Goal: Task Accomplishment & Management: Manage account settings

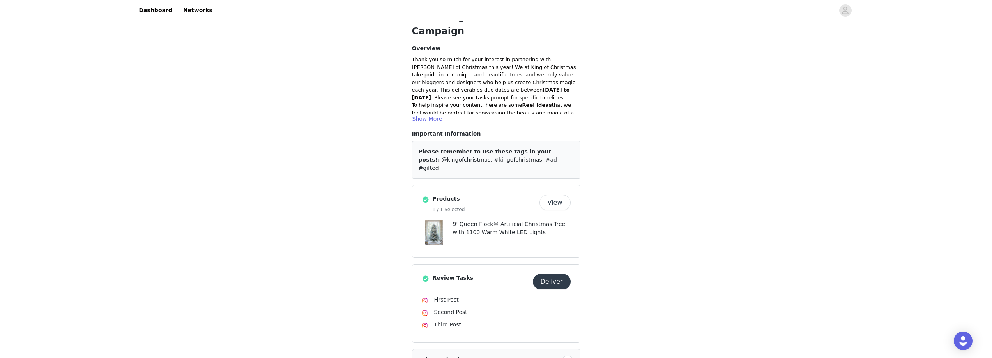
scroll to position [156, 0]
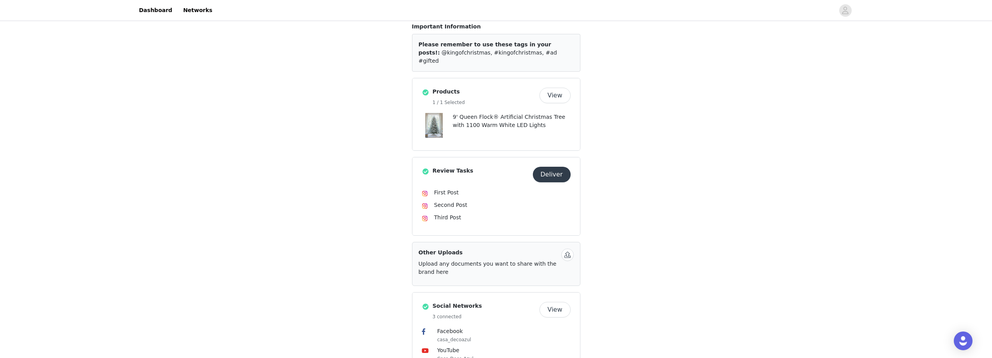
click at [554, 88] on button "View" at bounding box center [554, 96] width 31 height 16
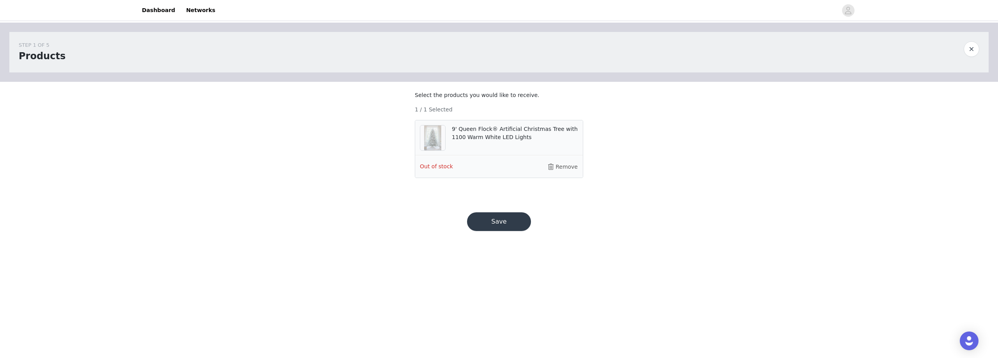
click at [519, 140] on p "9' Queen Flock® Artificial Christmas Tree with 1100 Warm White LED Lights" at bounding box center [515, 133] width 126 height 16
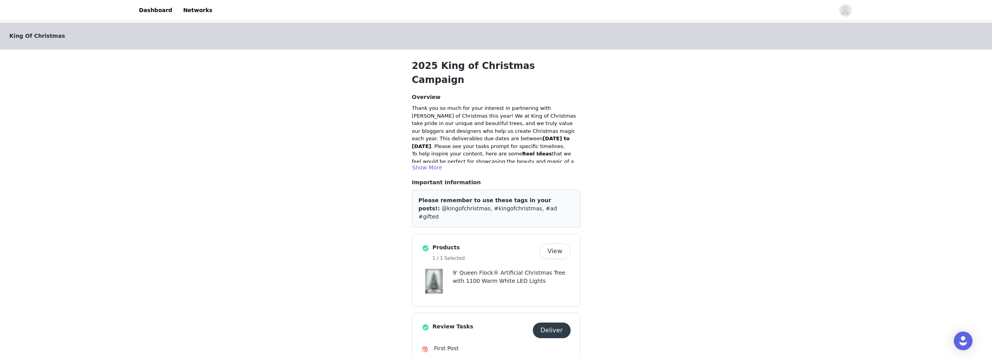
scroll to position [39, 0]
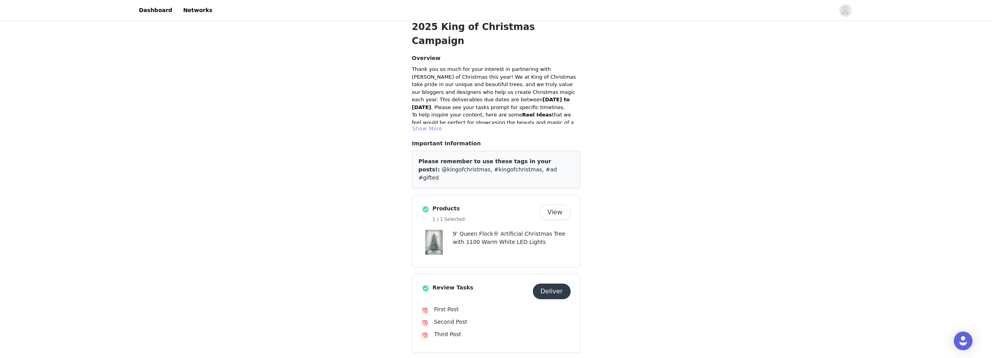
click at [432, 124] on button "Show More" at bounding box center [427, 128] width 31 height 9
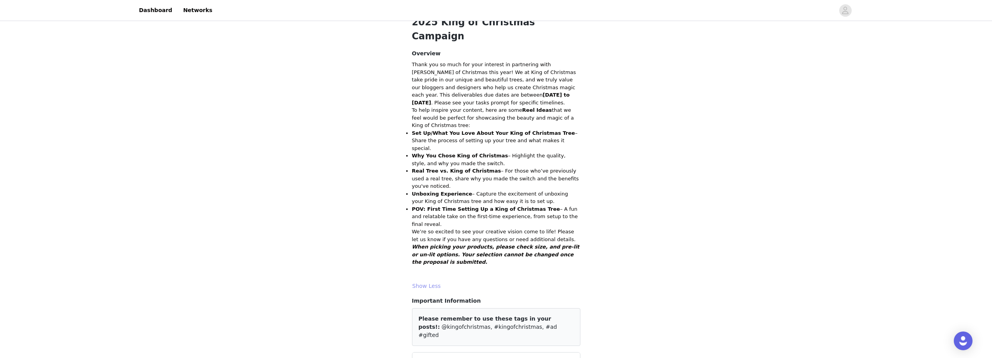
scroll to position [0, 0]
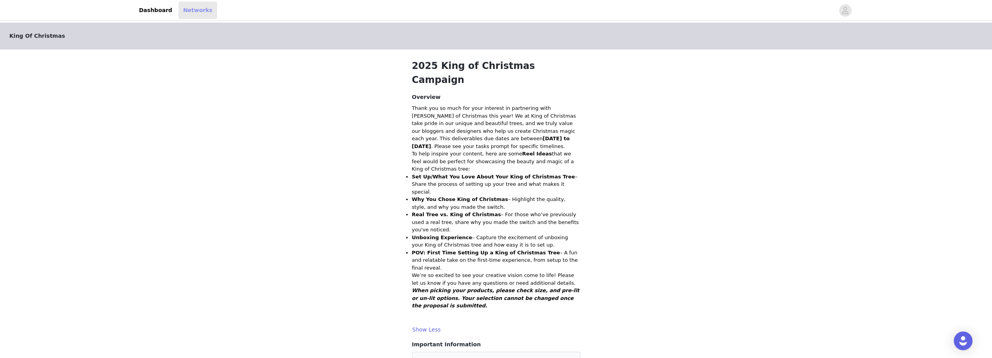
click at [191, 13] on link "Networks" at bounding box center [197, 11] width 39 height 18
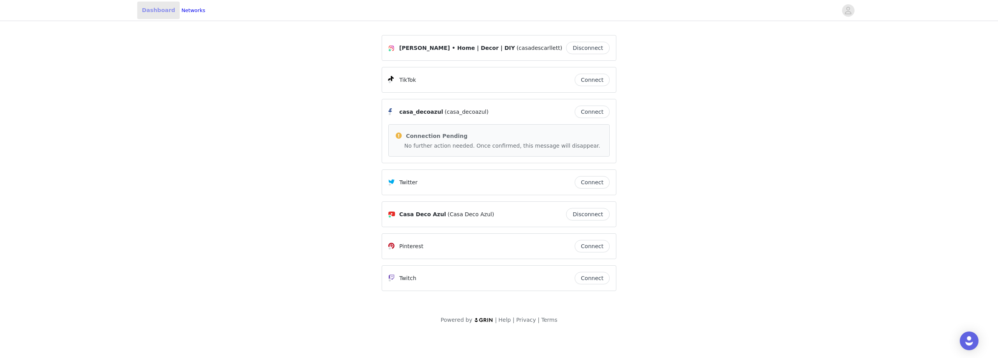
click at [141, 7] on link "Dashboard" at bounding box center [158, 11] width 42 height 18
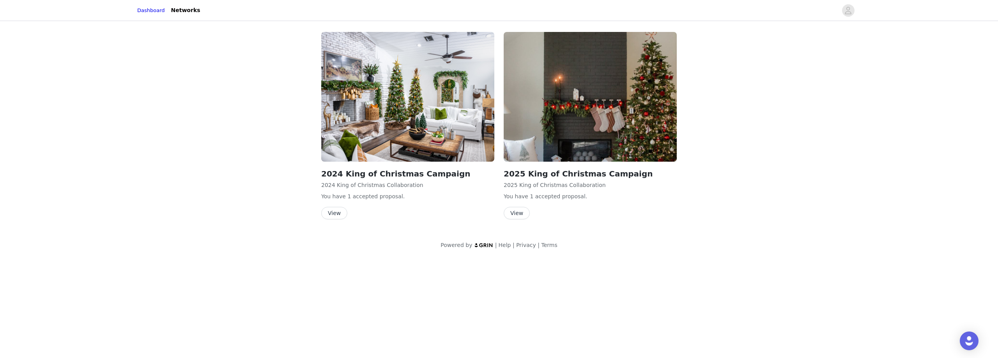
click at [517, 217] on button "View" at bounding box center [517, 213] width 26 height 12
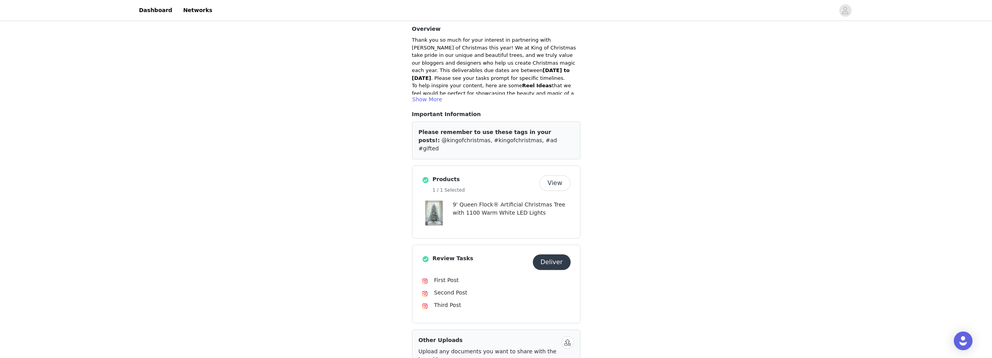
scroll to position [195, 0]
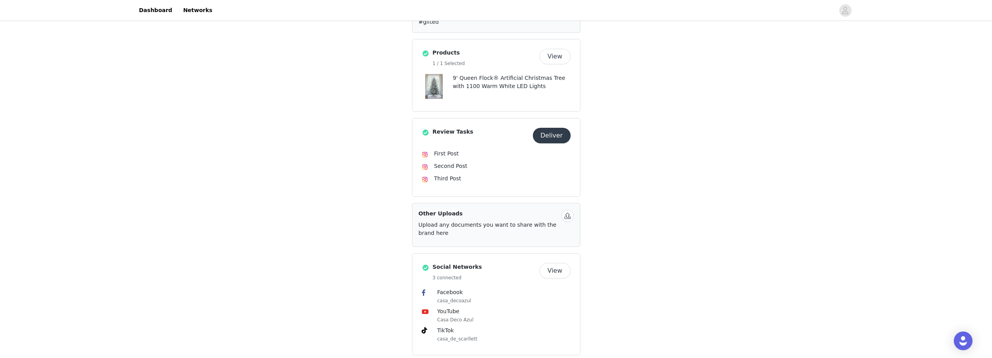
click at [554, 49] on button "View" at bounding box center [554, 57] width 31 height 16
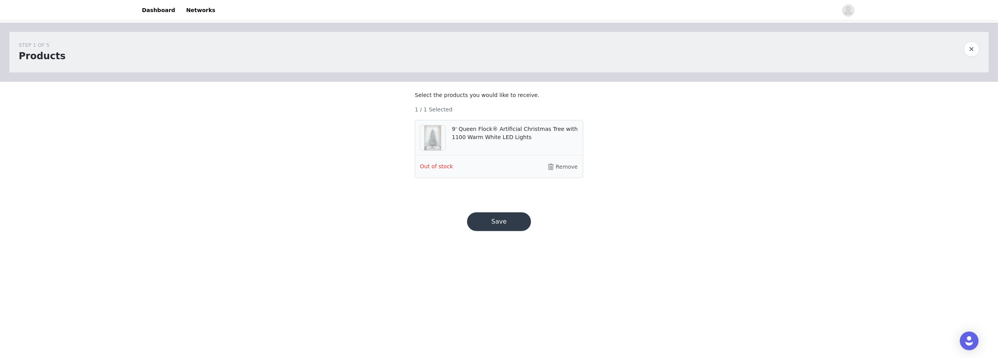
click at [463, 136] on p "9' Queen Flock® Artificial Christmas Tree with 1100 Warm White LED Lights" at bounding box center [515, 133] width 126 height 16
click at [975, 48] on button "button" at bounding box center [971, 49] width 16 height 16
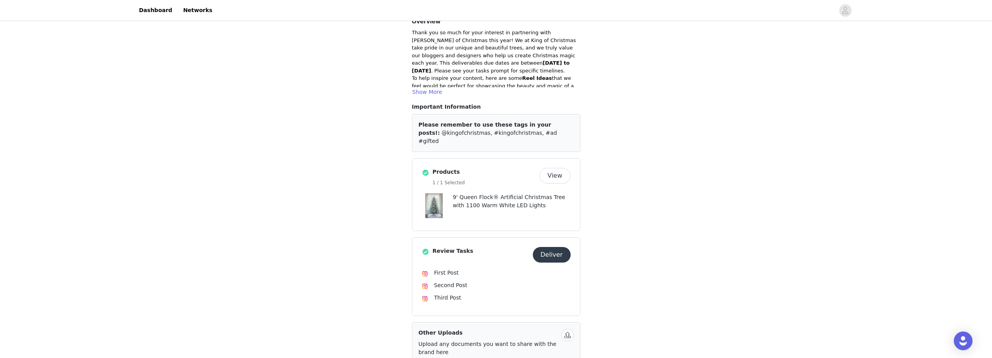
scroll to position [78, 0]
click at [435, 85] on button "Show More" at bounding box center [427, 89] width 31 height 9
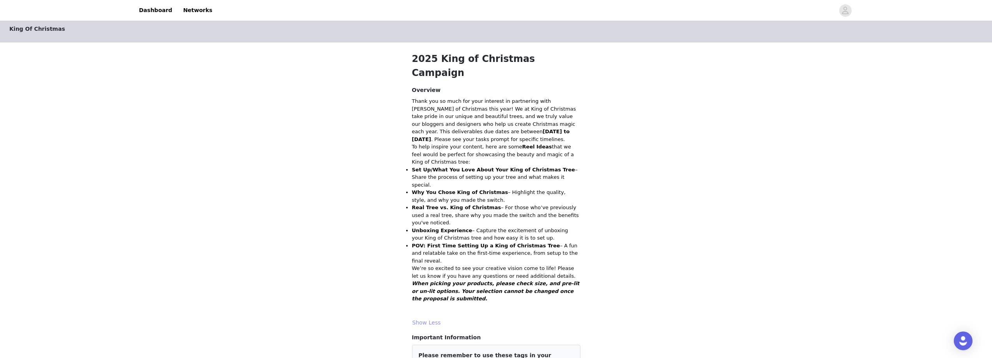
scroll to position [0, 0]
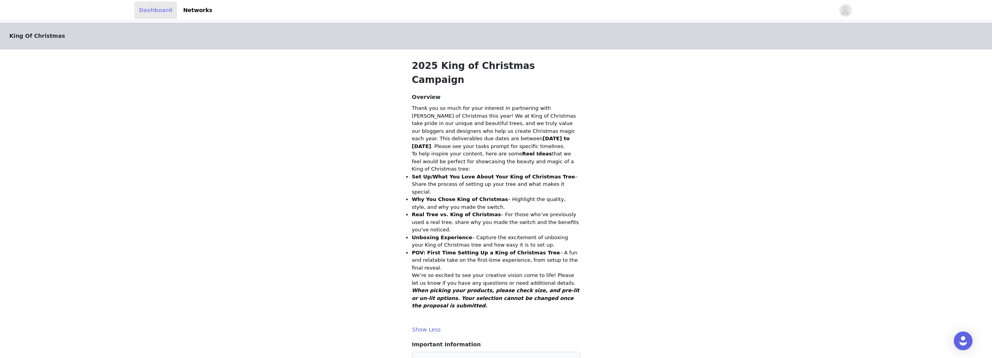
click at [160, 12] on link "Dashboard" at bounding box center [155, 11] width 42 height 18
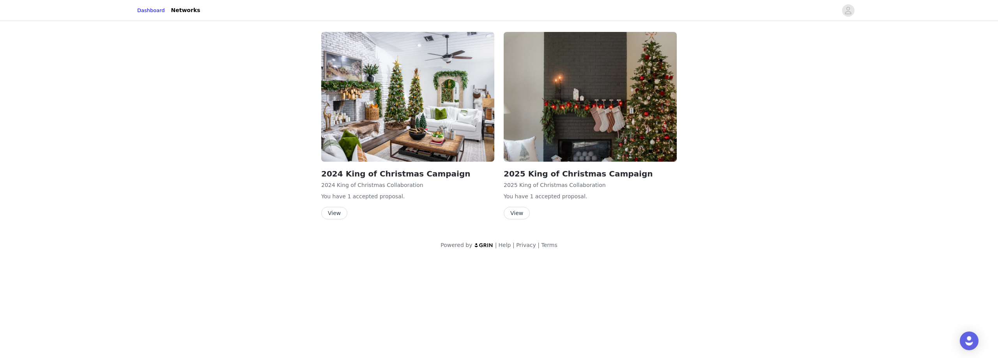
click at [521, 214] on button "View" at bounding box center [517, 213] width 26 height 12
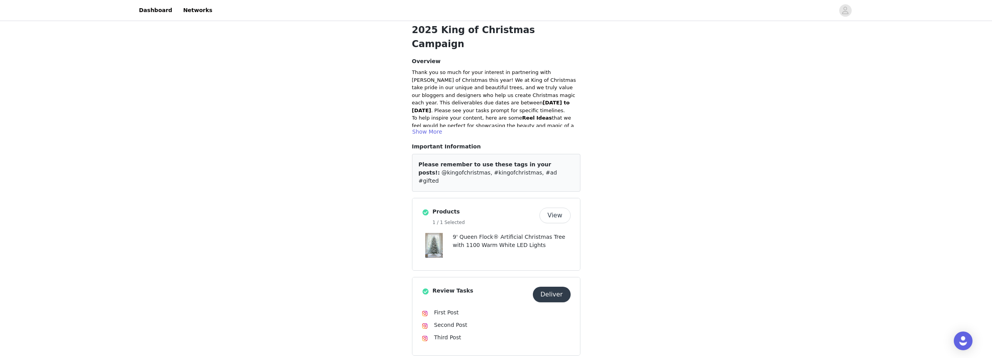
scroll to position [78, 0]
